Goal: Task Accomplishment & Management: Manage account settings

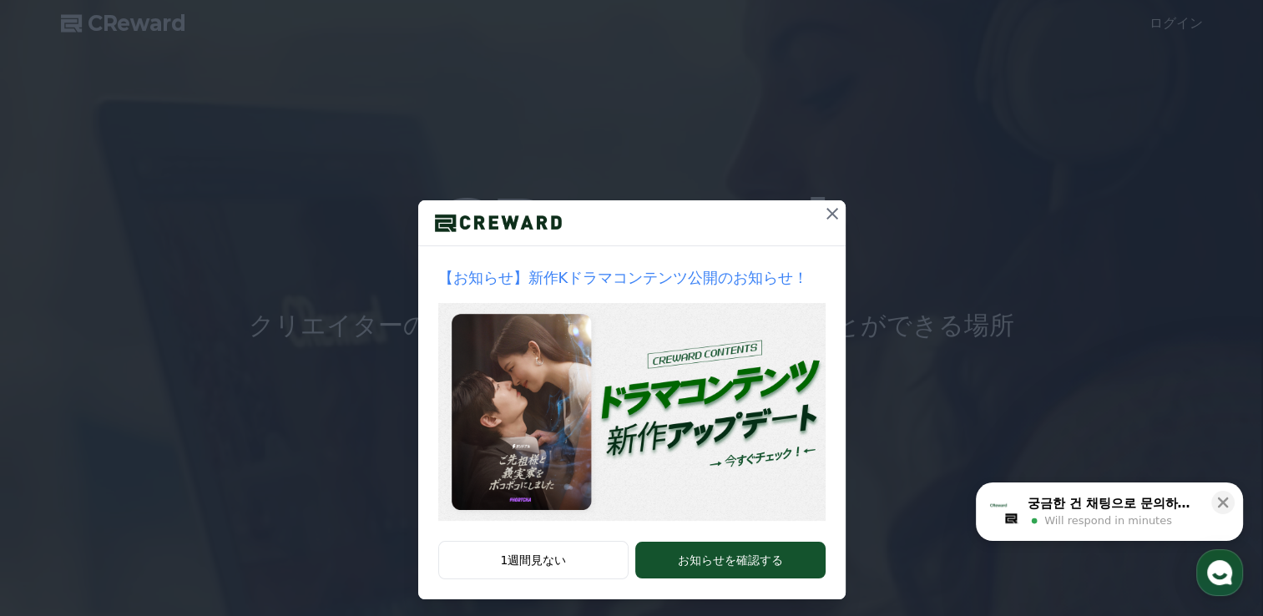
click at [830, 212] on icon at bounding box center [832, 214] width 20 height 20
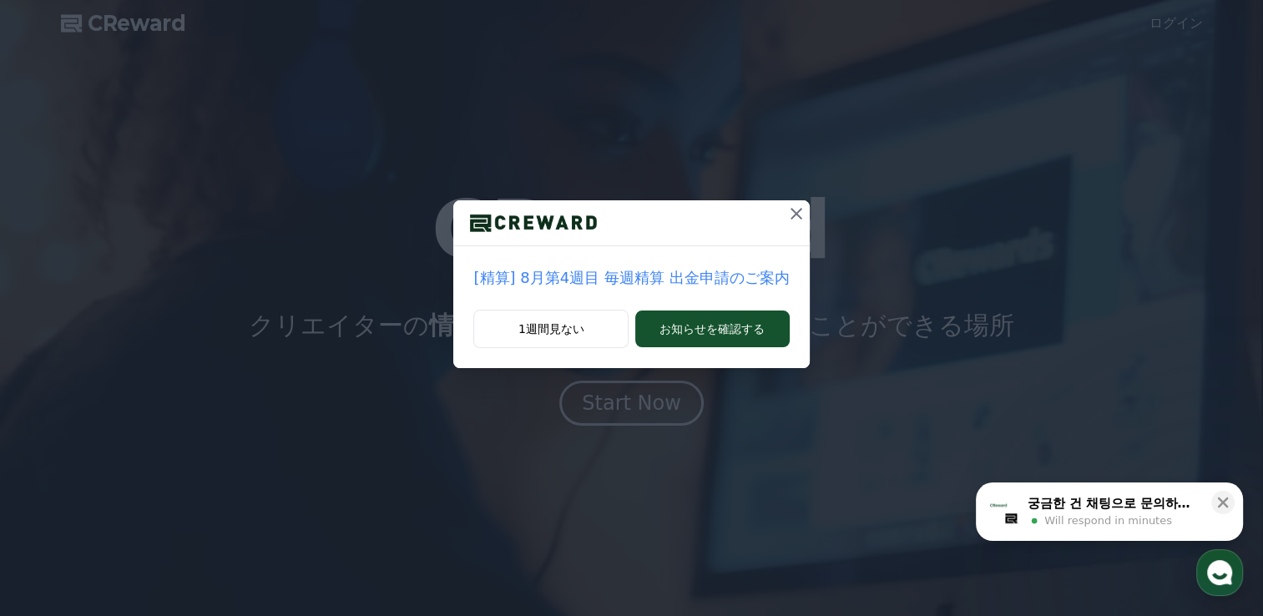
click at [792, 217] on icon at bounding box center [797, 214] width 12 height 12
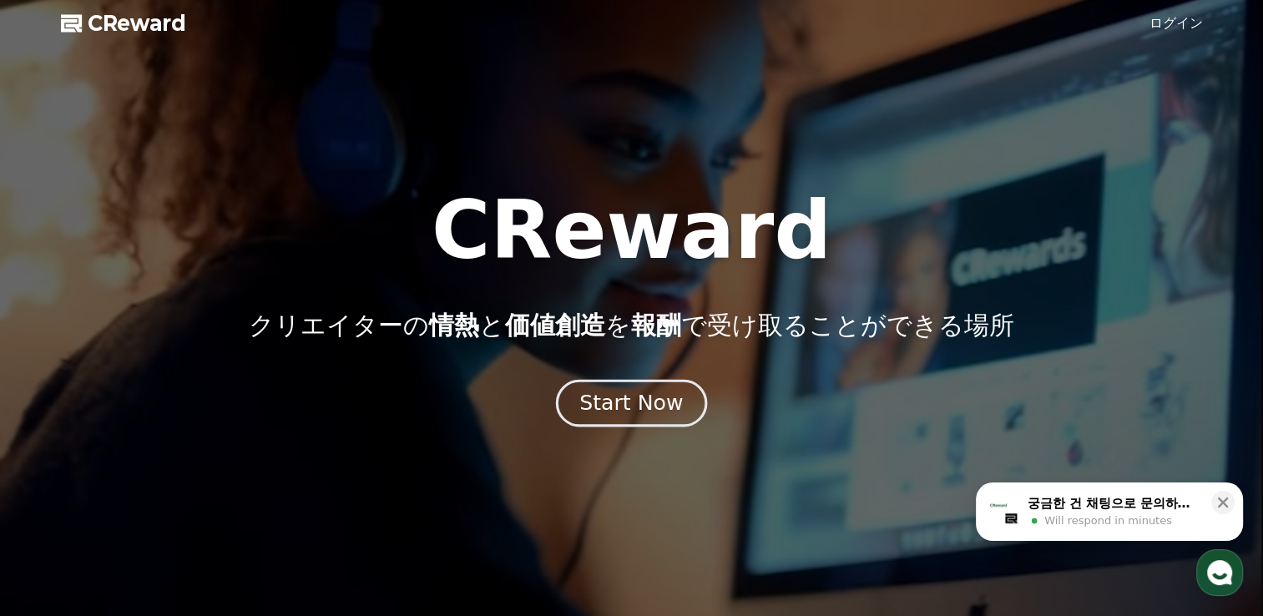
click at [657, 394] on div "Start Now" at bounding box center [631, 403] width 104 height 28
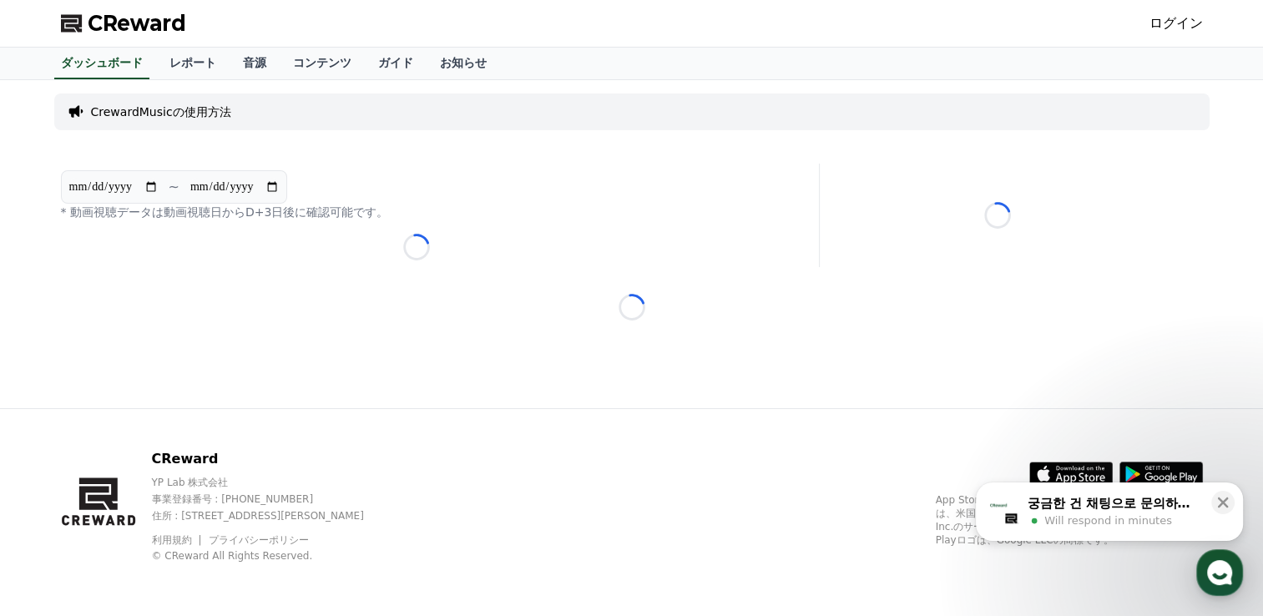
click at [1178, 27] on link "ログイン" at bounding box center [1176, 23] width 53 height 20
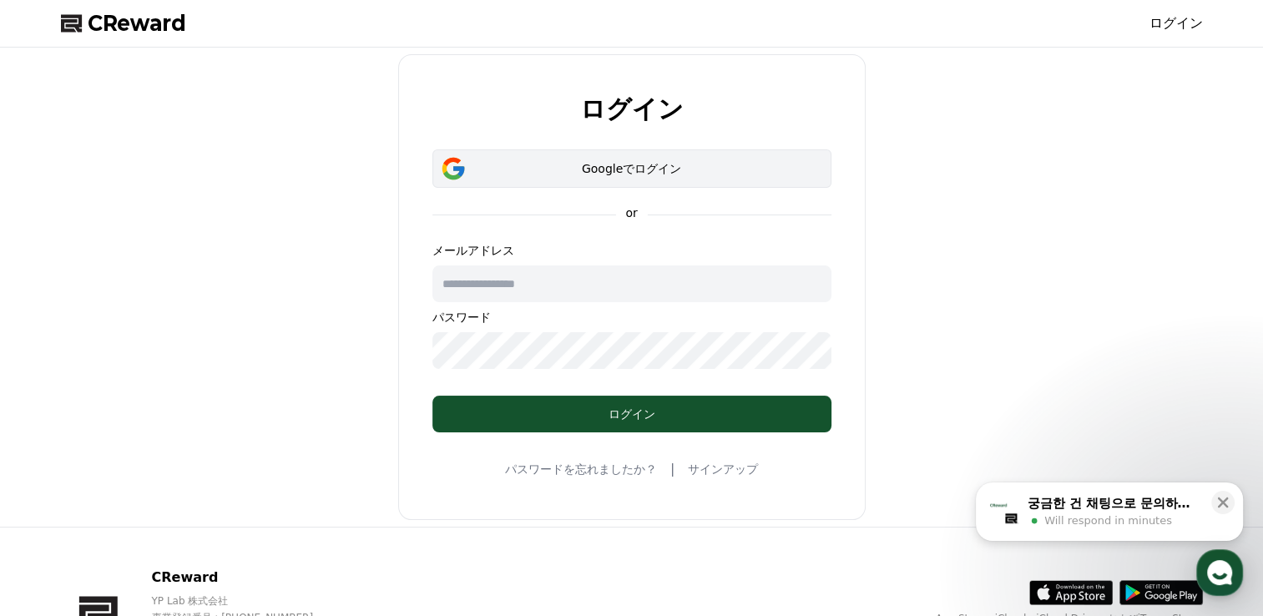
click at [640, 168] on div "Googleでログイン" at bounding box center [632, 168] width 351 height 17
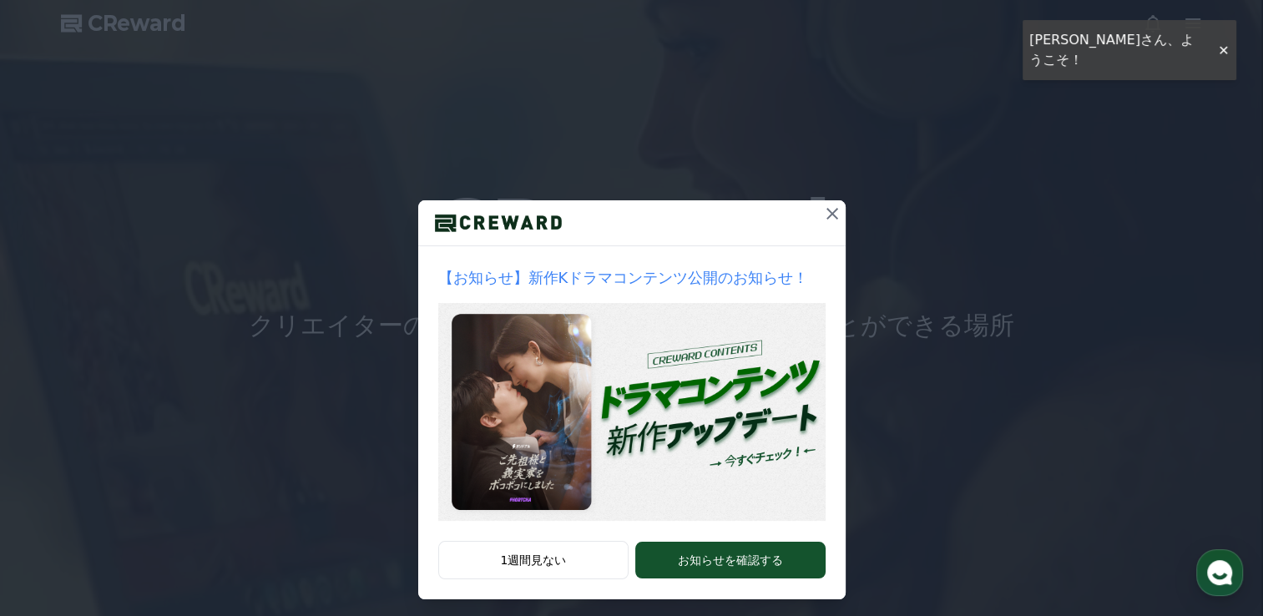
click at [822, 212] on icon at bounding box center [832, 214] width 20 height 20
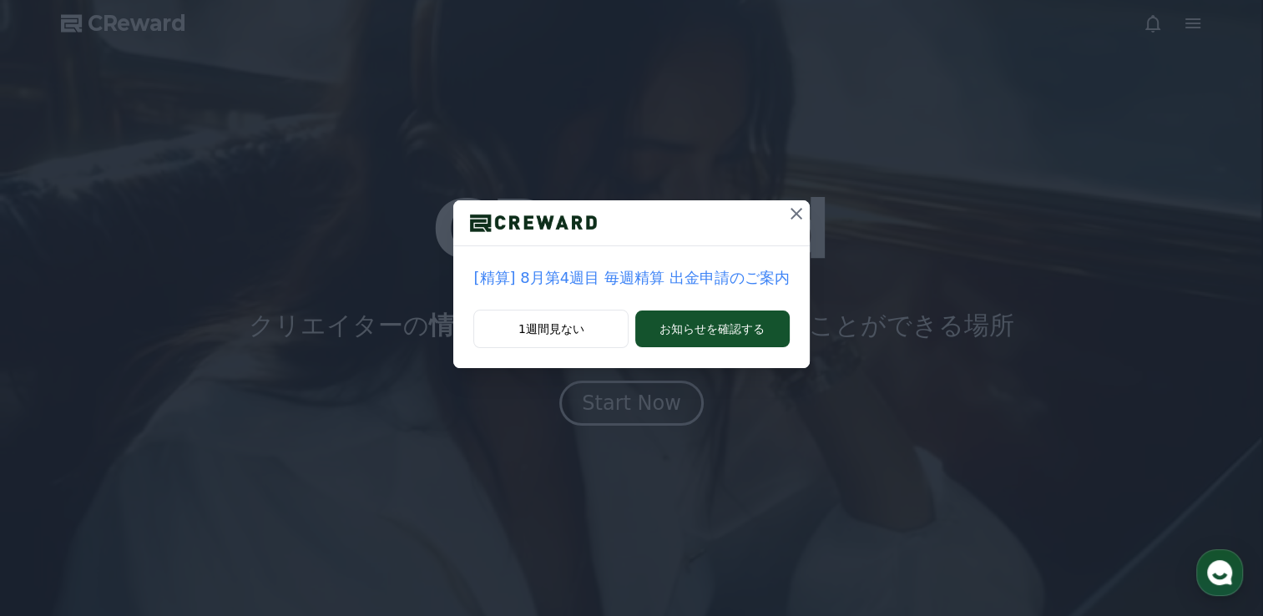
click at [787, 210] on icon at bounding box center [797, 214] width 20 height 20
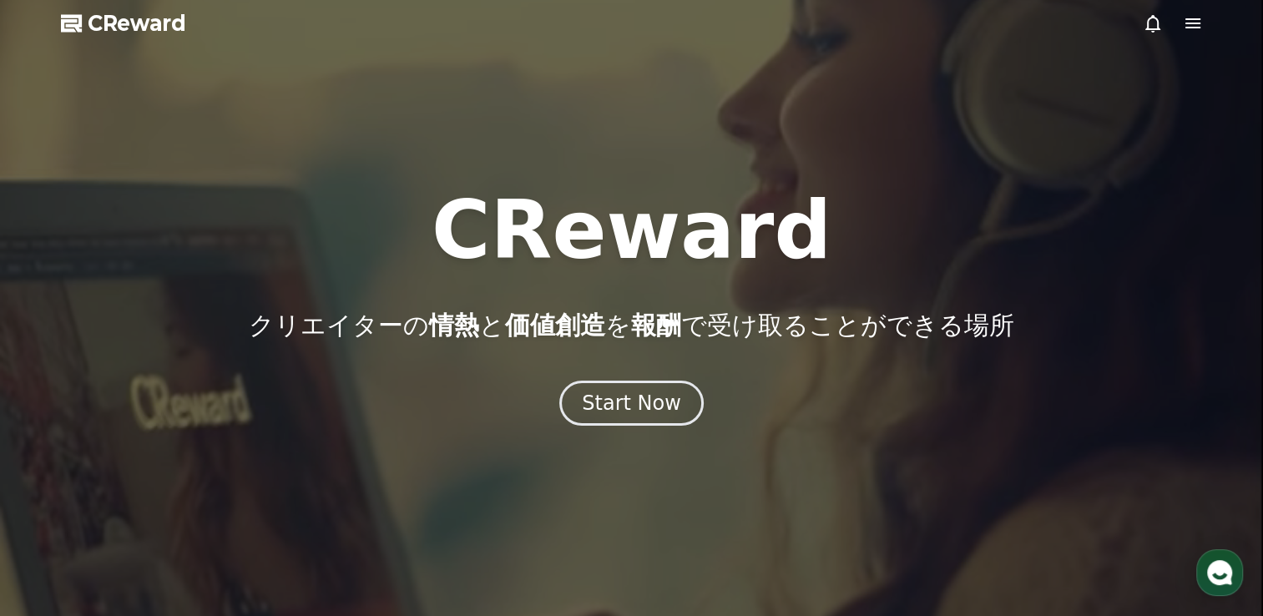
drag, startPoint x: 1210, startPoint y: 25, endPoint x: 1205, endPoint y: 33, distance: 9.0
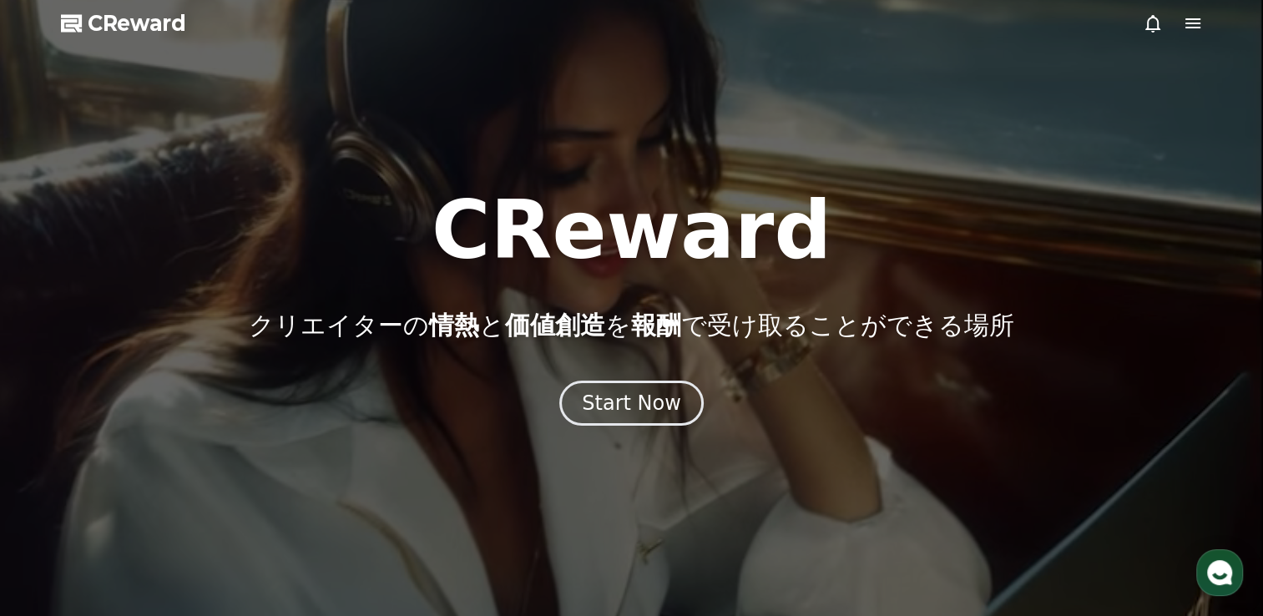
click at [1206, 33] on div at bounding box center [631, 308] width 1263 height 616
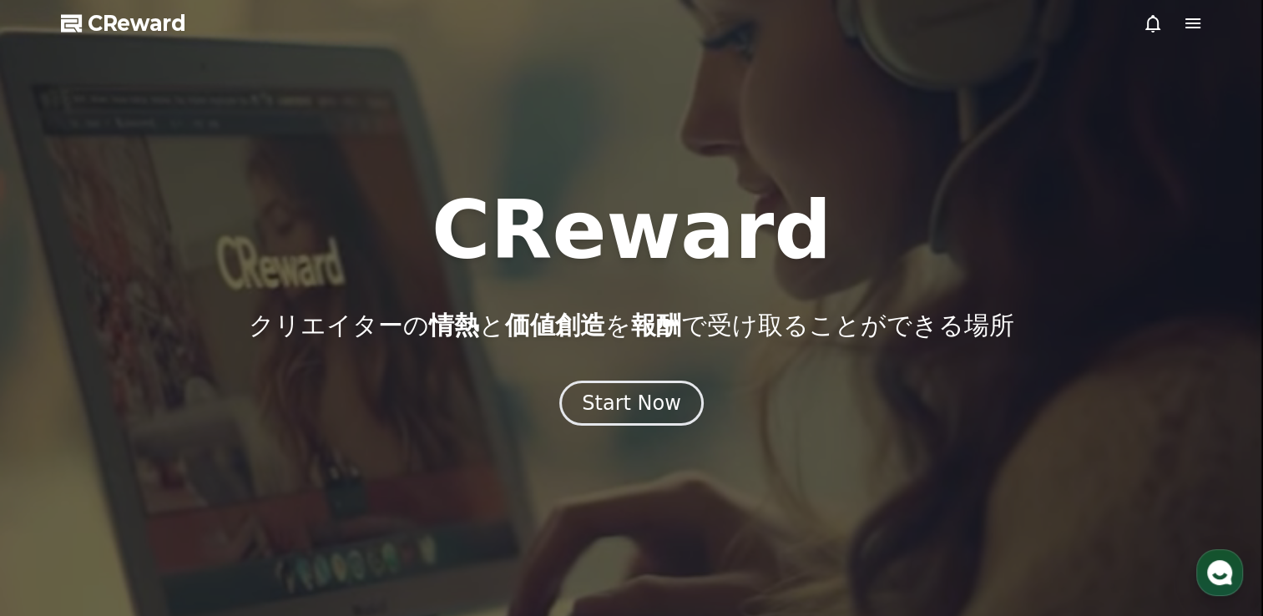
click at [1197, 25] on icon at bounding box center [1193, 23] width 20 height 20
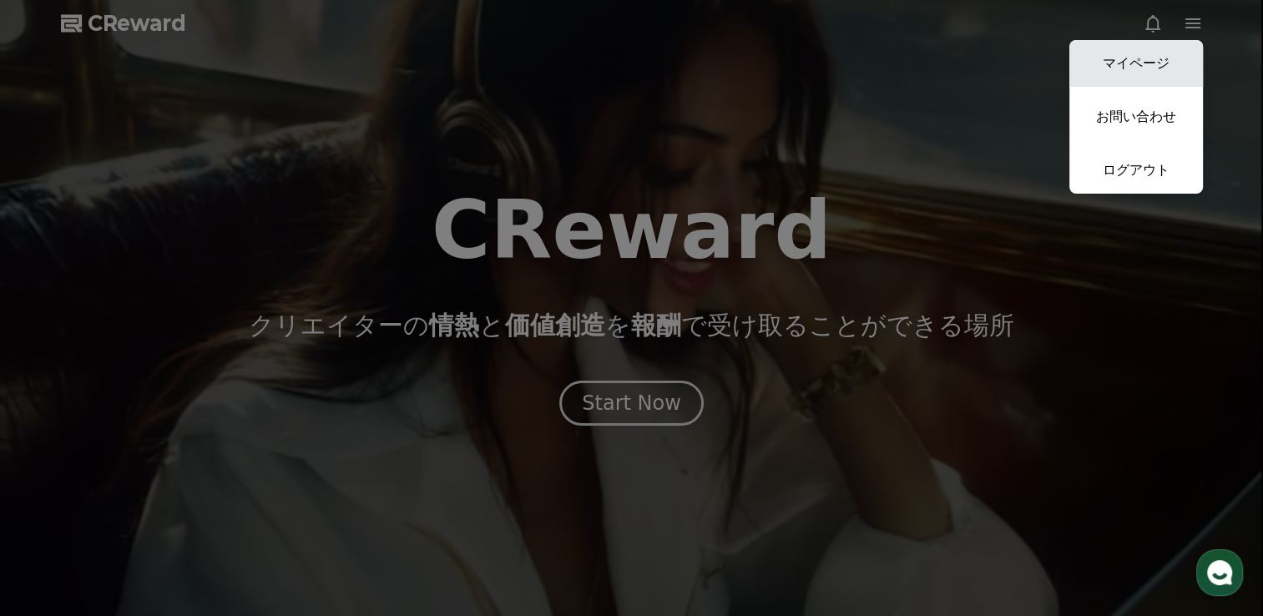
click at [1156, 65] on link "マイページ" at bounding box center [1137, 63] width 134 height 47
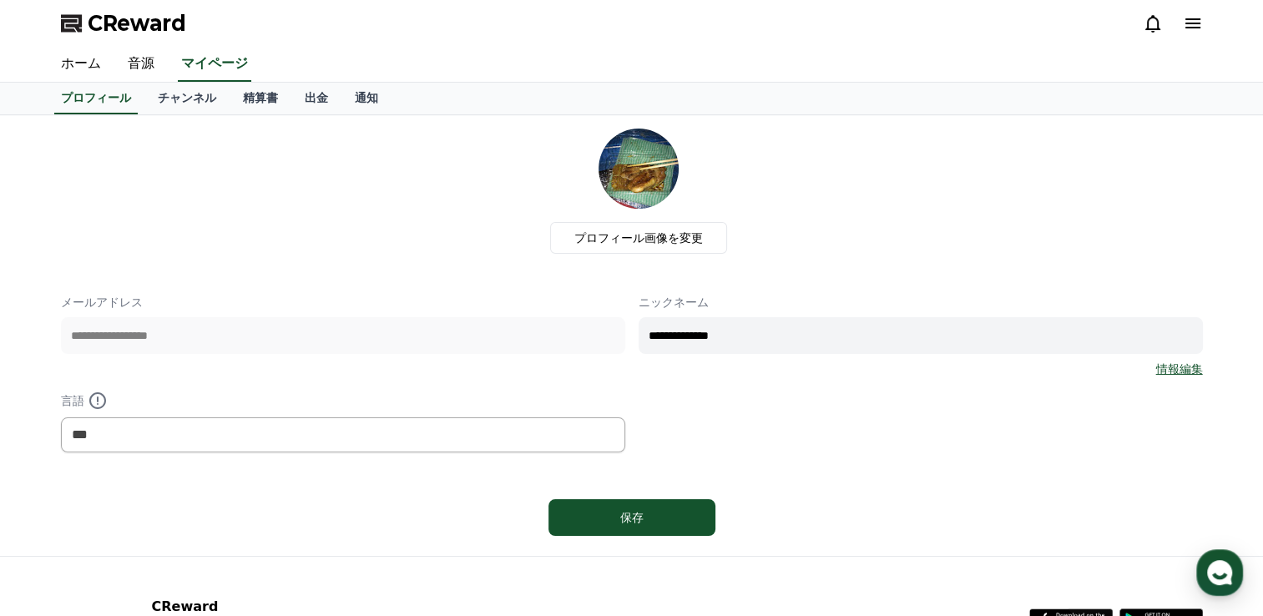
drag, startPoint x: 787, startPoint y: 324, endPoint x: 503, endPoint y: 286, distance: 286.5
click at [503, 286] on div "**********" at bounding box center [632, 336] width 1142 height 414
type input "*"
type input "*******"
click at [610, 503] on button "保存" at bounding box center [632, 517] width 167 height 37
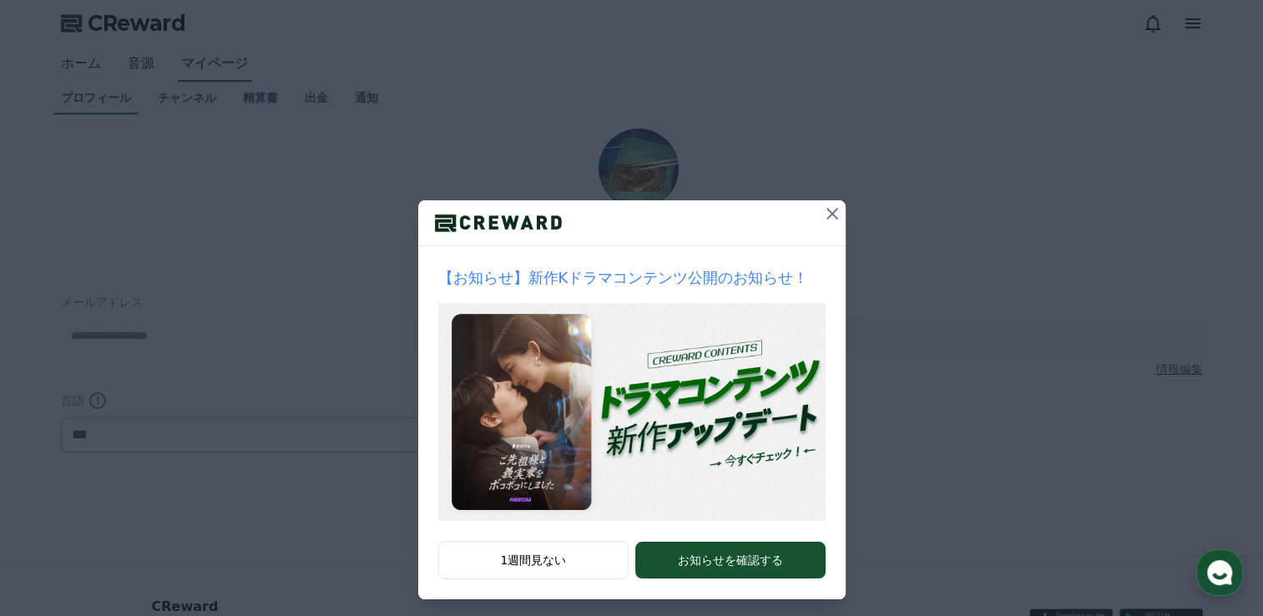
click at [822, 207] on icon at bounding box center [832, 214] width 20 height 20
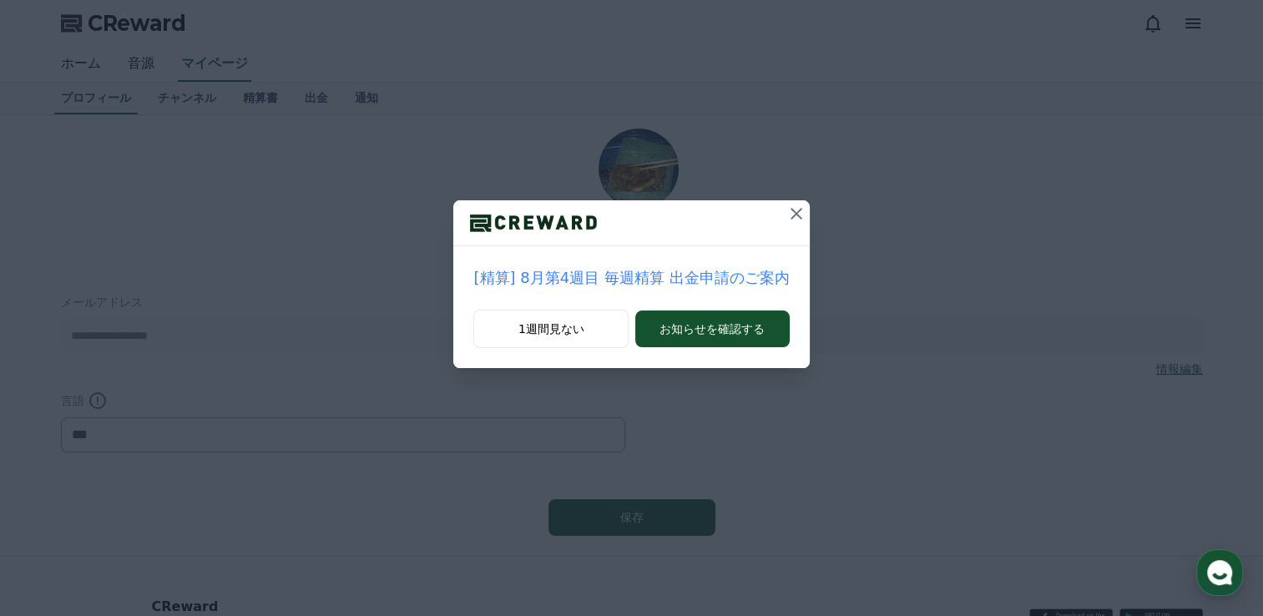
click at [791, 210] on icon at bounding box center [797, 214] width 20 height 20
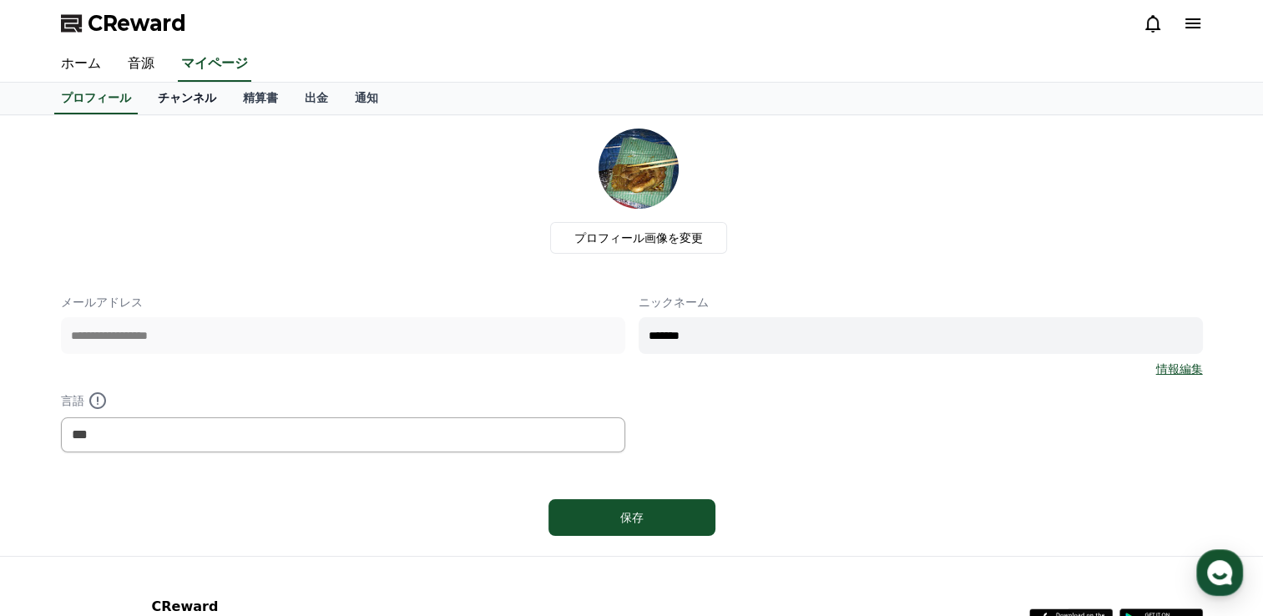
click at [163, 91] on link "チャンネル" at bounding box center [186, 99] width 85 height 32
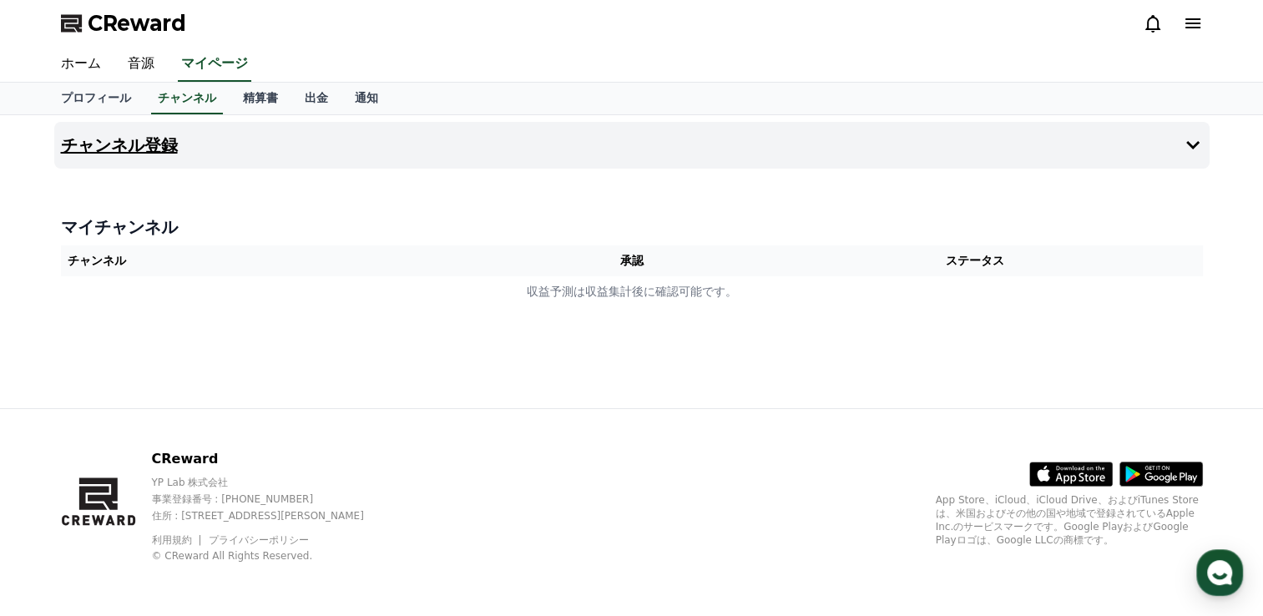
click at [134, 146] on h4 "チャンネル登録" at bounding box center [119, 145] width 117 height 18
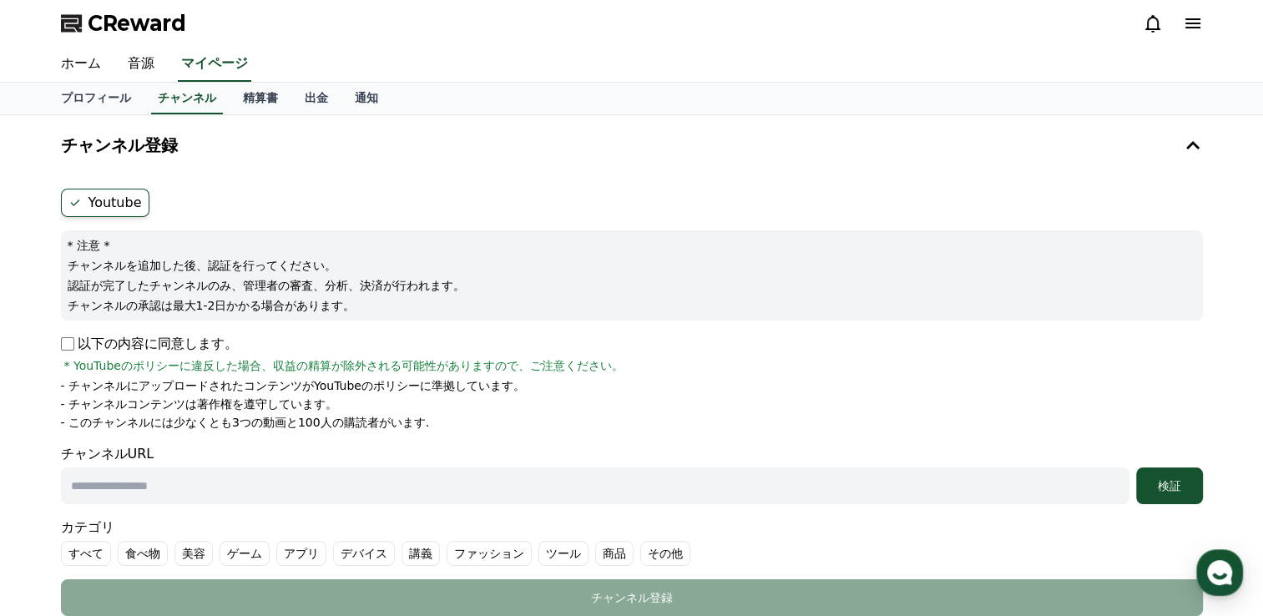
click at [184, 342] on p "以下の内容に同意します。" at bounding box center [149, 344] width 177 height 20
click at [142, 479] on input "text" at bounding box center [595, 486] width 1069 height 37
